Goal: Information Seeking & Learning: Learn about a topic

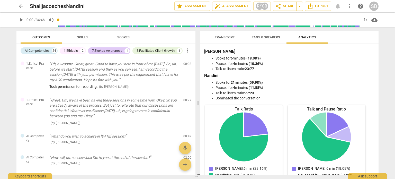
click at [20, 7] on span "arrow_back" at bounding box center [21, 6] width 6 height 6
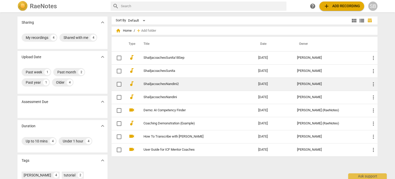
click at [167, 85] on link "ShailjacoachesNandini2" at bounding box center [192, 84] width 96 height 4
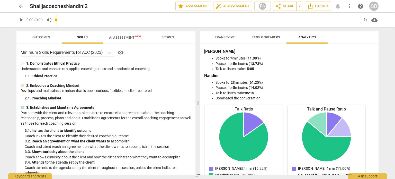
click at [125, 37] on span "AI Assessment New" at bounding box center [125, 38] width 32 height 4
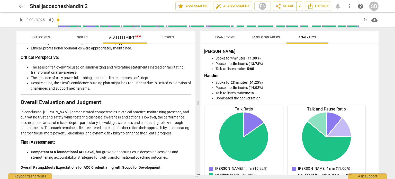
scroll to position [1029, 0]
click at [21, 7] on span "arrow_back" at bounding box center [21, 6] width 6 height 6
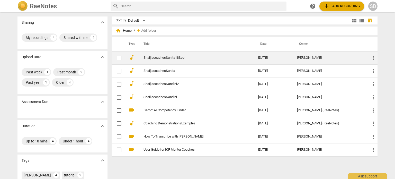
click at [165, 60] on td "ShailjacoachesSunita18Sep" at bounding box center [195, 57] width 117 height 13
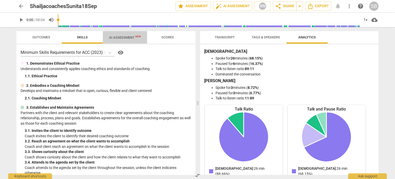
click at [120, 37] on span "AI Assessment New" at bounding box center [125, 38] width 32 height 4
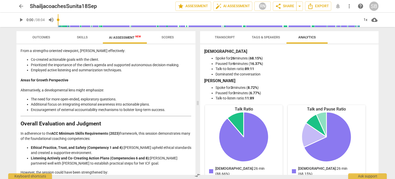
scroll to position [792, 0]
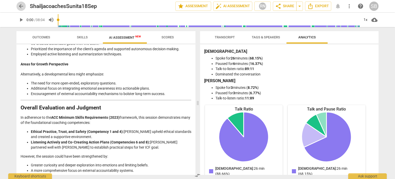
click at [21, 7] on span "arrow_back" at bounding box center [21, 6] width 6 height 6
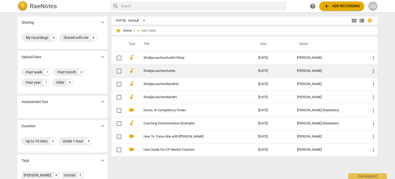
click at [159, 69] on link "ShailjacoachesSunita" at bounding box center [192, 71] width 96 height 4
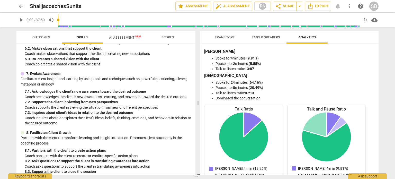
scroll to position [283, 0]
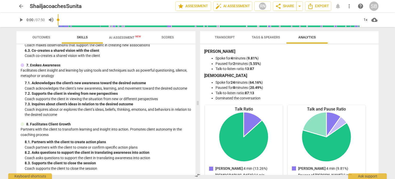
click at [125, 37] on span "AI Assessment New" at bounding box center [125, 38] width 32 height 4
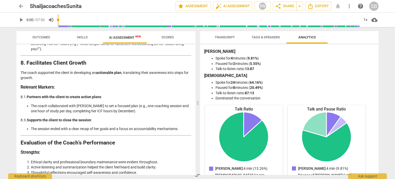
scroll to position [1001, 0]
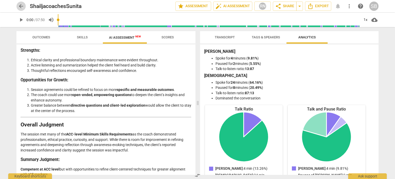
click at [22, 6] on span "arrow_back" at bounding box center [21, 6] width 6 height 6
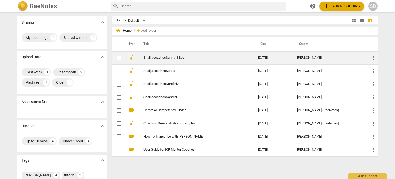
click at [155, 58] on link "ShailjacoachesSunita18Sep" at bounding box center [192, 58] width 96 height 4
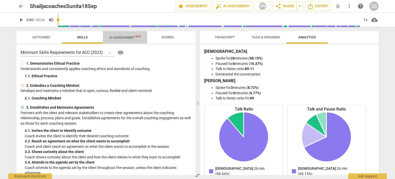
click at [117, 38] on span "AI Assessment New" at bounding box center [125, 38] width 32 height 4
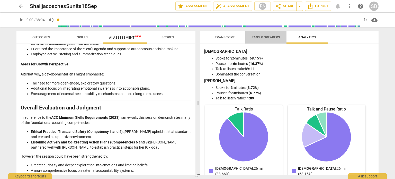
click at [268, 35] on span "Tags & Speakers" at bounding box center [266, 37] width 28 height 4
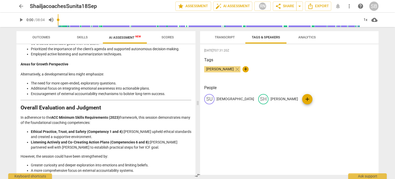
click at [304, 37] on span "Analytics" at bounding box center [306, 37] width 17 height 4
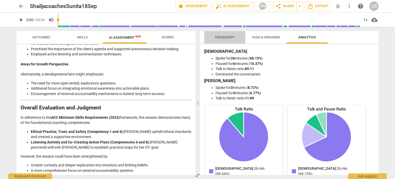
click at [221, 37] on span "Transcript" at bounding box center [225, 37] width 20 height 4
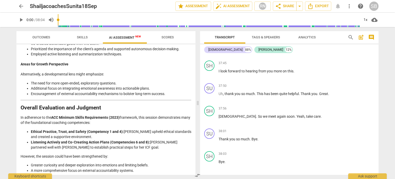
scroll to position [2566, 0]
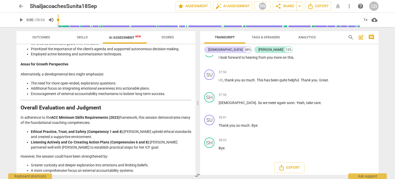
drag, startPoint x: 193, startPoint y: 164, endPoint x: 194, endPoint y: 171, distance: 7.0
click at [194, 171] on div "Disclaimer: AI can make mistakes. Consult a qualified mentor coach before actin…" at bounding box center [105, 109] width 179 height 130
click at [179, 176] on p "Final Rating: Competent. [PERSON_NAME] demonstrated a sound understanding of fo…" at bounding box center [106, 181] width 171 height 11
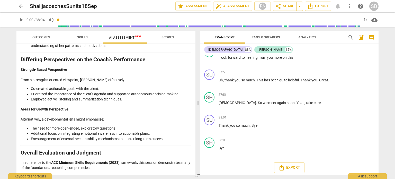
scroll to position [792, 0]
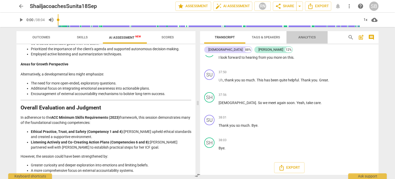
click at [312, 37] on span "Analytics" at bounding box center [306, 37] width 17 height 4
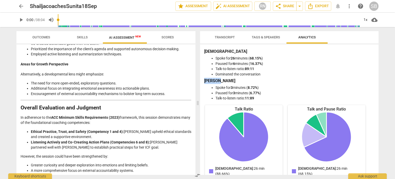
click at [377, 78] on div "Sunita Spoke for 26 minutes ( 68.15% ) Paused for 6 minutes ( 16.37% ) Talk-to-…" at bounding box center [289, 109] width 179 height 130
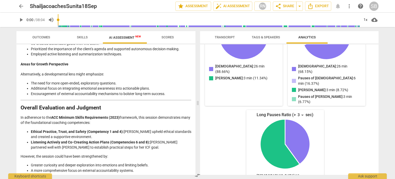
click at [22, 8] on span "arrow_back" at bounding box center [21, 6] width 6 height 6
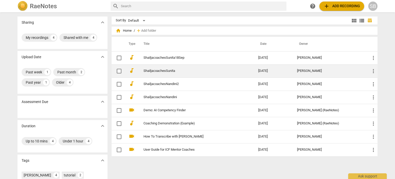
click at [148, 70] on link "ShailjacoachesSunita" at bounding box center [192, 71] width 96 height 4
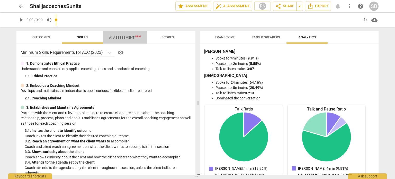
click at [125, 38] on span "AI Assessment New" at bounding box center [125, 38] width 32 height 4
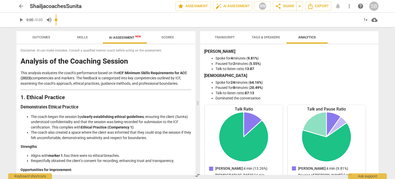
click at [43, 36] on span "Outcomes" at bounding box center [41, 37] width 18 height 4
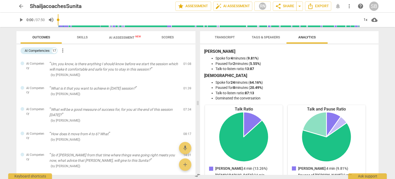
click at [125, 36] on span "AI Assessment New" at bounding box center [125, 38] width 32 height 4
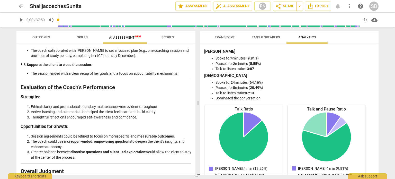
scroll to position [956, 0]
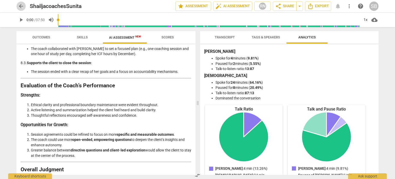
click at [20, 7] on span "arrow_back" at bounding box center [21, 6] width 6 height 6
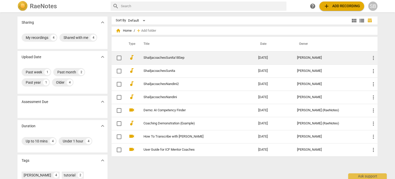
click at [156, 57] on link "ShailjacoachesSunita18Sep" at bounding box center [192, 58] width 96 height 4
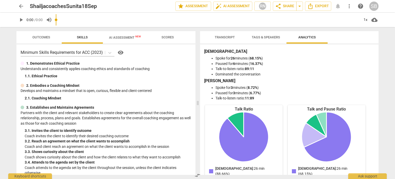
click at [124, 37] on span "AI Assessment New" at bounding box center [125, 38] width 32 height 4
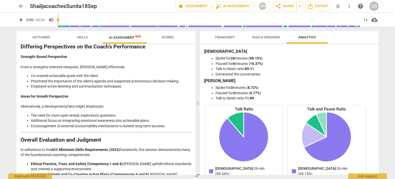
scroll to position [792, 0]
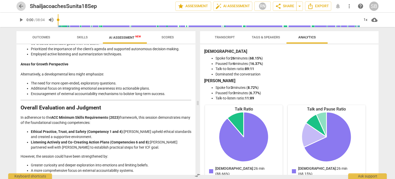
click at [22, 7] on span "arrow_back" at bounding box center [21, 6] width 6 height 6
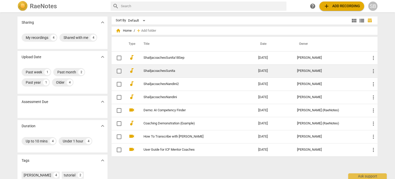
click at [165, 72] on link "ShailjacoachesSunita" at bounding box center [192, 71] width 96 height 4
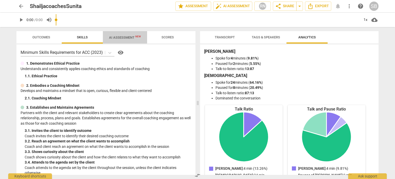
click at [122, 39] on span "AI Assessment New" at bounding box center [125, 38] width 32 height 4
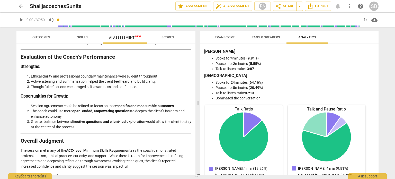
scroll to position [1001, 0]
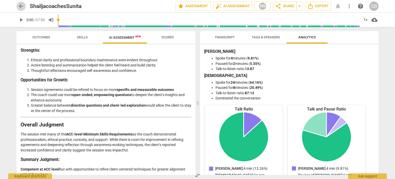
click at [22, 6] on span "arrow_back" at bounding box center [21, 6] width 6 height 6
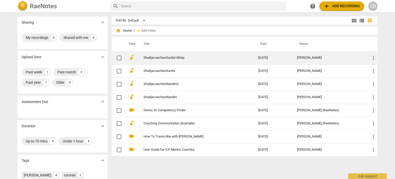
click at [146, 58] on link "ShailjacoachesSunita18Sep" at bounding box center [192, 58] width 96 height 4
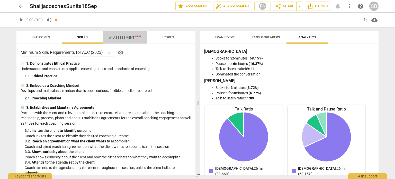
click at [122, 36] on span "AI Assessment New" at bounding box center [125, 38] width 32 height 4
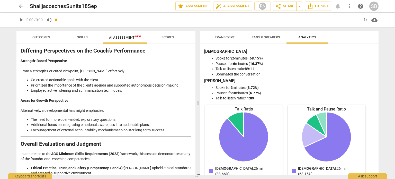
scroll to position [792, 0]
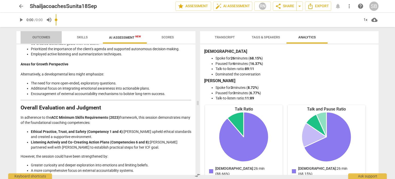
click at [44, 36] on span "Outcomes" at bounding box center [41, 37] width 18 height 4
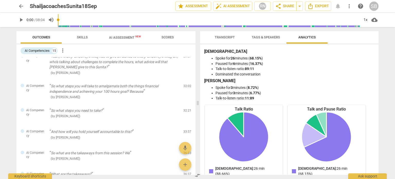
scroll to position [187, 0]
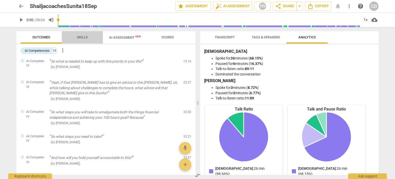
click at [84, 38] on span "Skills" at bounding box center [82, 37] width 11 height 4
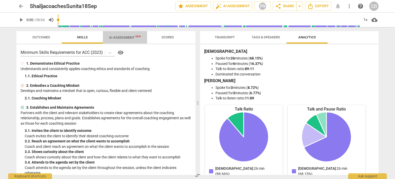
click at [122, 39] on span "AI Assessment New" at bounding box center [125, 38] width 32 height 4
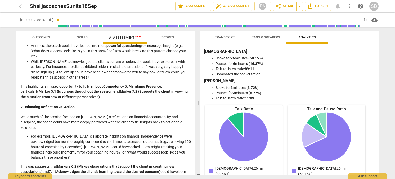
scroll to position [349, 0]
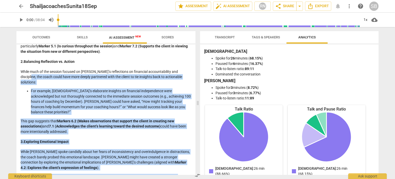
drag, startPoint x: 193, startPoint y: 107, endPoint x: 190, endPoint y: 173, distance: 67.0
click at [190, 173] on div "Disclaimer: AI can make mistakes. Consult a qualified mentor coach before actin…" at bounding box center [105, 109] width 179 height 130
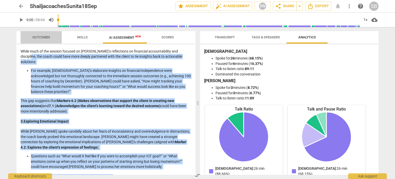
click at [35, 37] on span "Outcomes" at bounding box center [41, 37] width 18 height 4
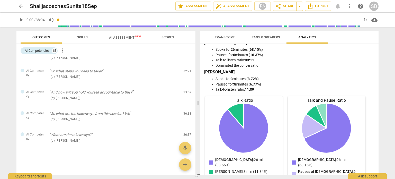
scroll to position [0, 0]
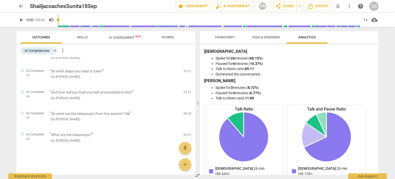
click at [228, 36] on span "Transcript" at bounding box center [225, 37] width 20 height 4
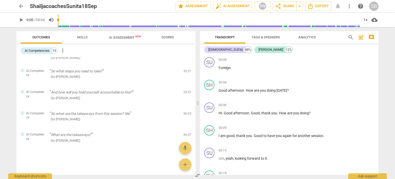
click at [165, 36] on span "Scores" at bounding box center [168, 37] width 12 height 4
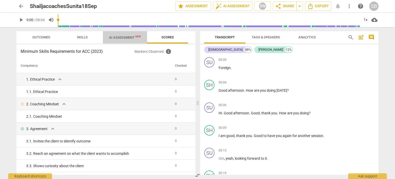
click at [122, 38] on span "AI Assessment New" at bounding box center [125, 38] width 32 height 4
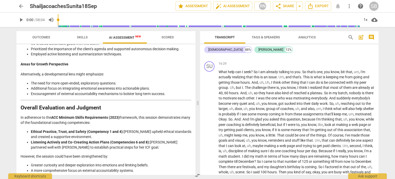
scroll to position [1308, 0]
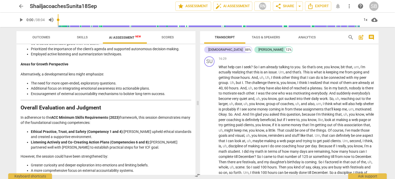
drag, startPoint x: 378, startPoint y: 117, endPoint x: 379, endPoint y: 119, distance: 2.8
click at [379, 119] on div "Transcript Tags & Speakers Analytics search post_add comment Sunita 88% [PERSON…" at bounding box center [290, 103] width 185 height 152
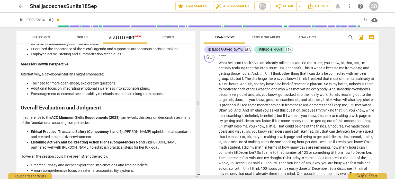
click at [383, 120] on div "Transcript Tags & Speakers Analytics search post_add comment Sunita 88% [PERSON…" at bounding box center [290, 103] width 185 height 152
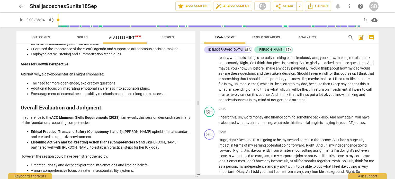
scroll to position [1909, 0]
